Goal: Task Accomplishment & Management: Complete application form

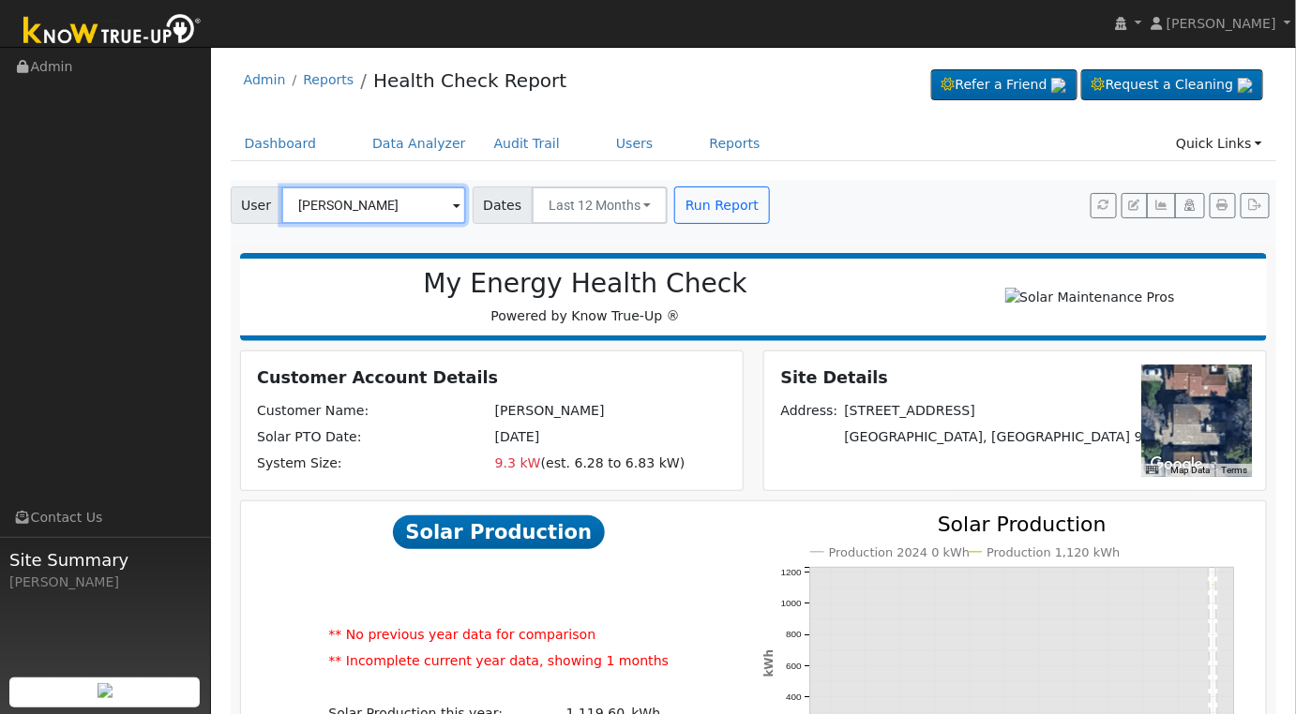
click at [397, 208] on input "[PERSON_NAME]" at bounding box center [373, 205] width 185 height 37
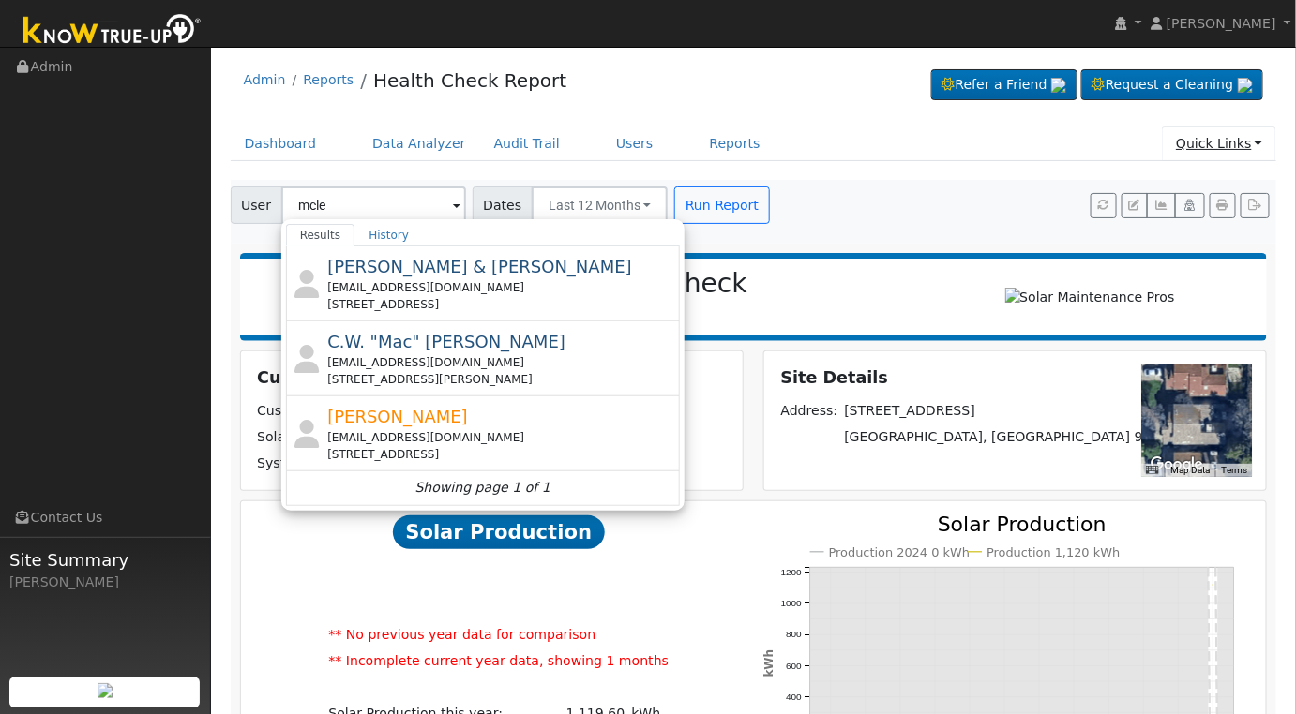
drag, startPoint x: 1224, startPoint y: 127, endPoint x: 1231, endPoint y: 141, distance: 15.5
click at [1224, 127] on link "Quick Links" at bounding box center [1219, 144] width 114 height 35
type input "[PERSON_NAME]"
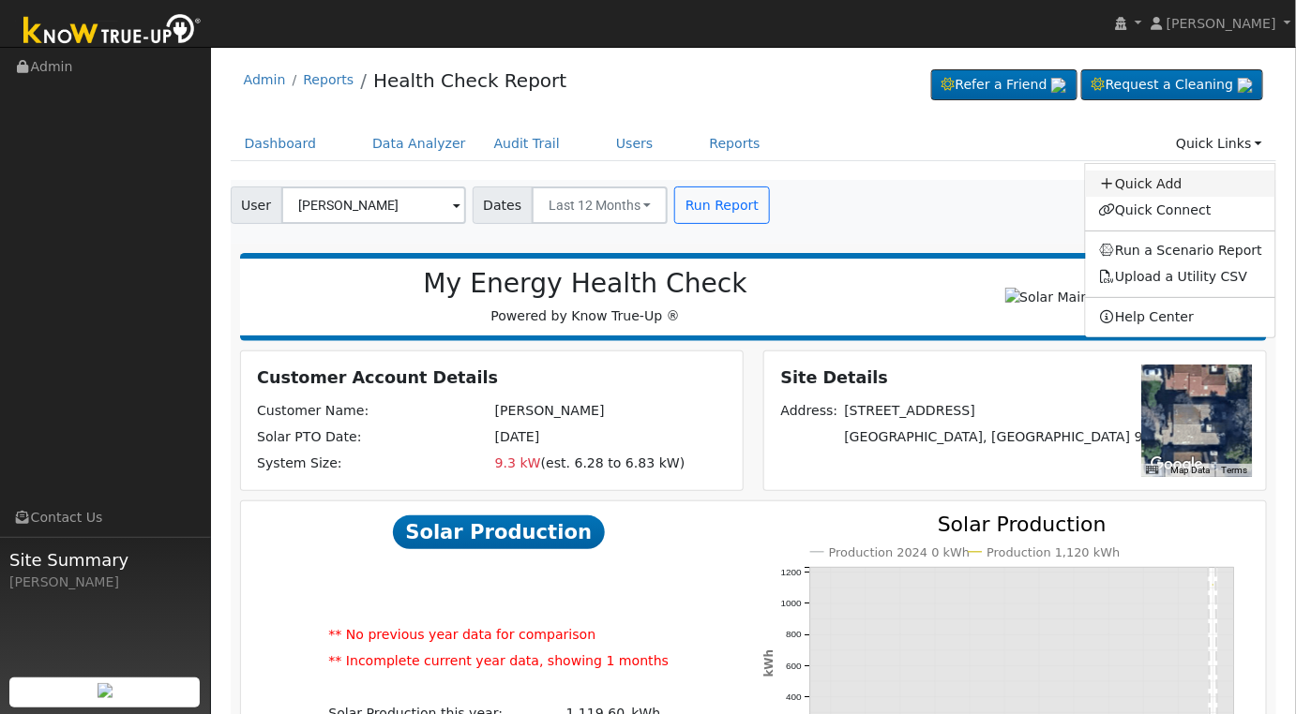
click at [1170, 190] on link "Quick Add" at bounding box center [1181, 184] width 190 height 26
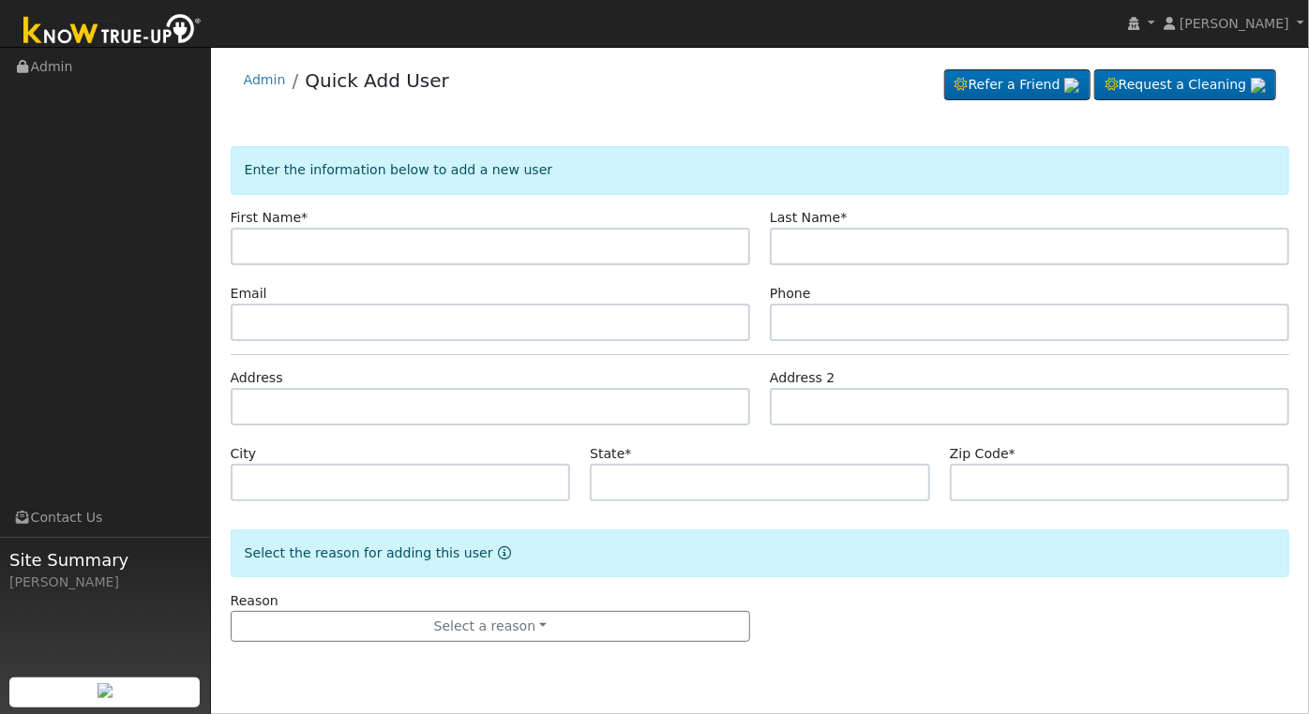
click at [474, 248] on input "text" at bounding box center [490, 246] width 519 height 37
type input "s"
click at [474, 245] on input "text" at bounding box center [490, 246] width 519 height 37
click at [474, 245] on input "S" at bounding box center [490, 246] width 519 height 37
type input "t"
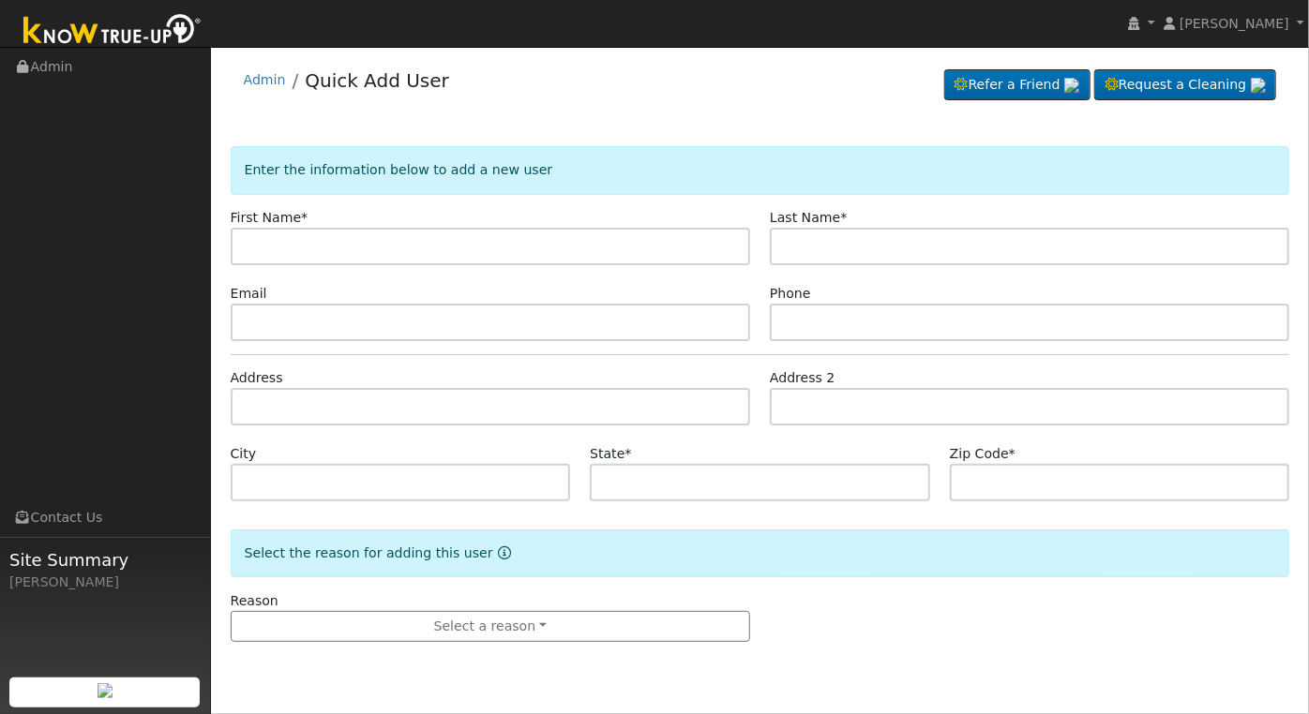
drag, startPoint x: 474, startPoint y: 245, endPoint x: 474, endPoint y: 219, distance: 25.3
click at [474, 219] on div "First Name *" at bounding box center [490, 236] width 540 height 57
type input "Steve"
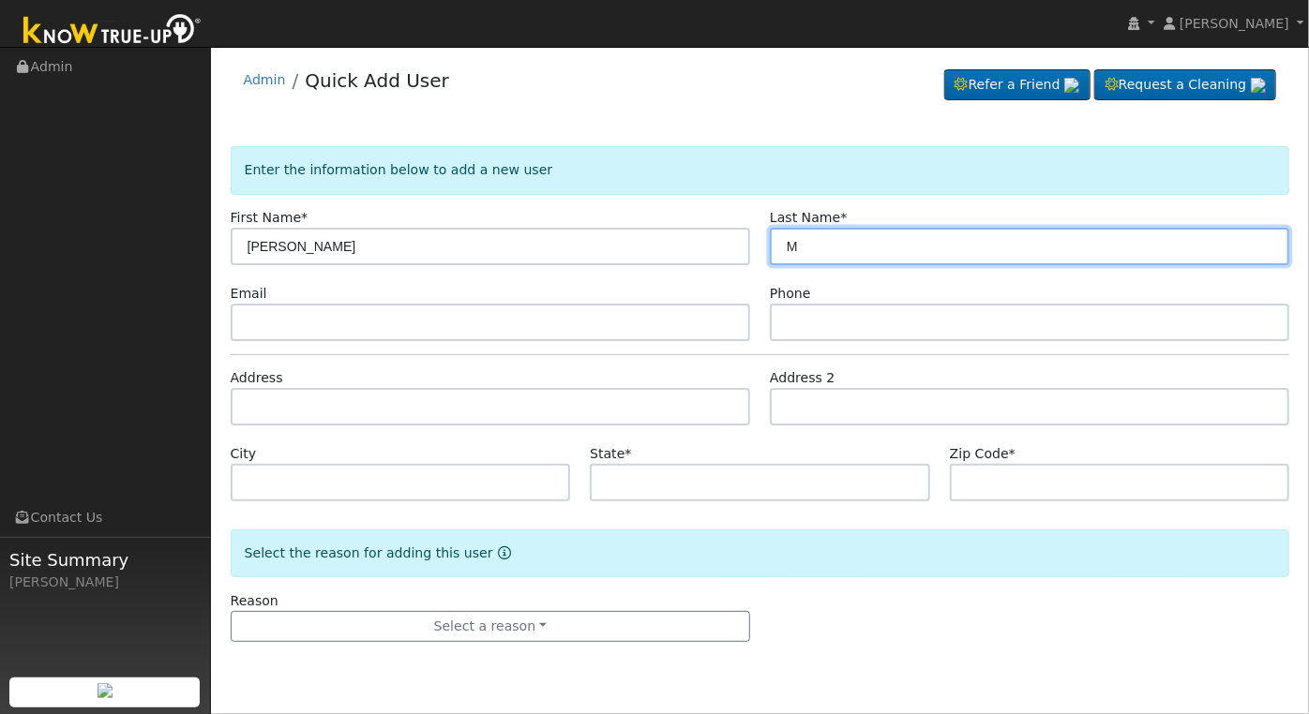
type input "Mc"
